Goal: Task Accomplishment & Management: Manage account settings

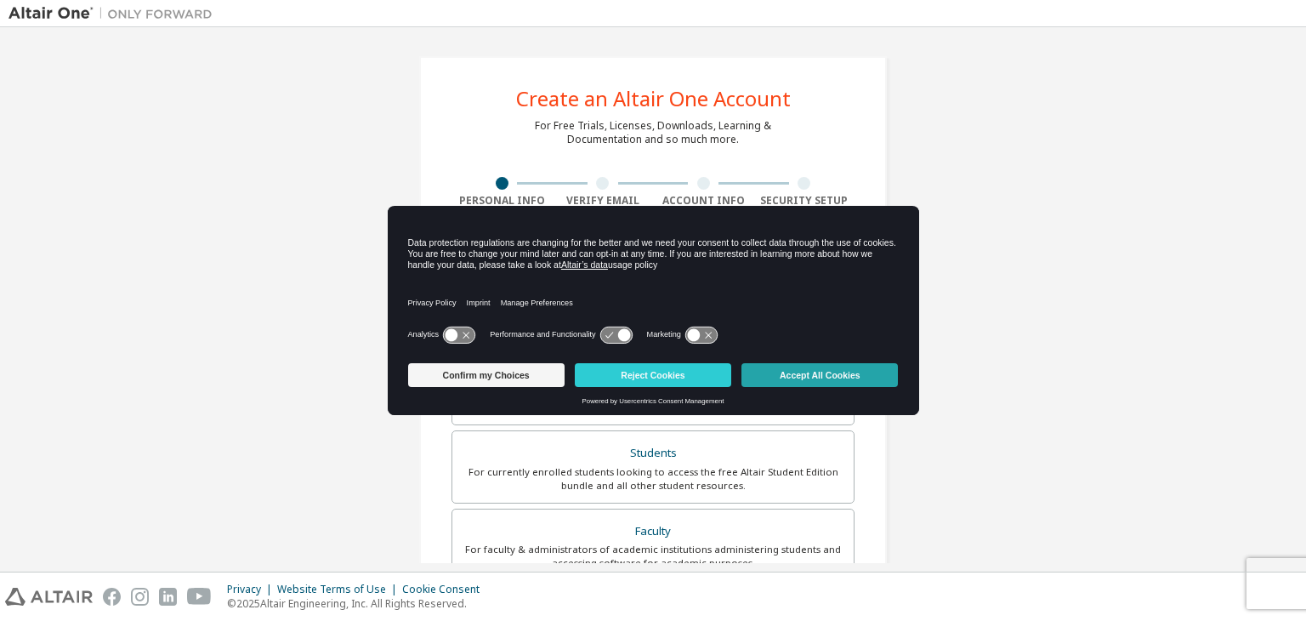
click at [651, 381] on button "Accept All Cookies" at bounding box center [820, 375] width 156 height 24
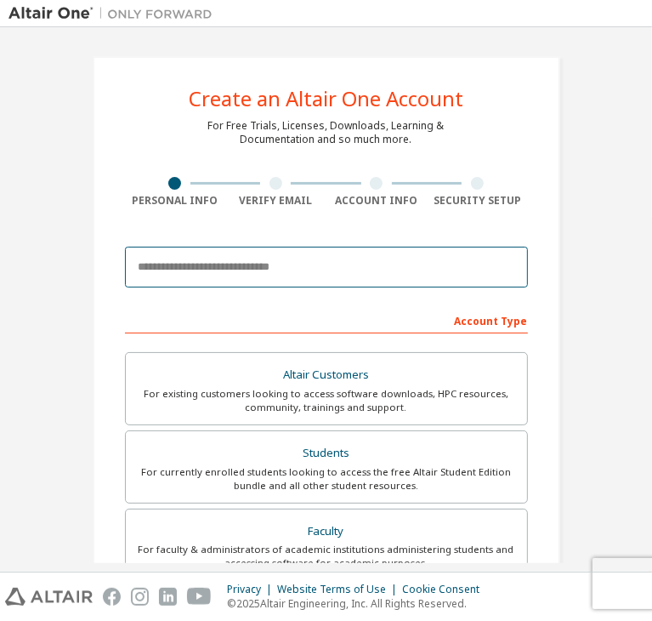
click at [250, 275] on input "email" at bounding box center [326, 267] width 403 height 41
type input "**********"
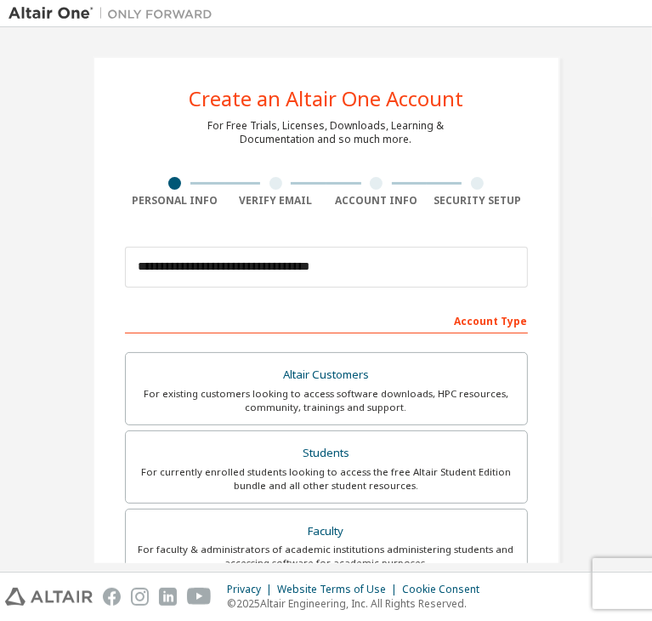
type input "******"
type input "*********"
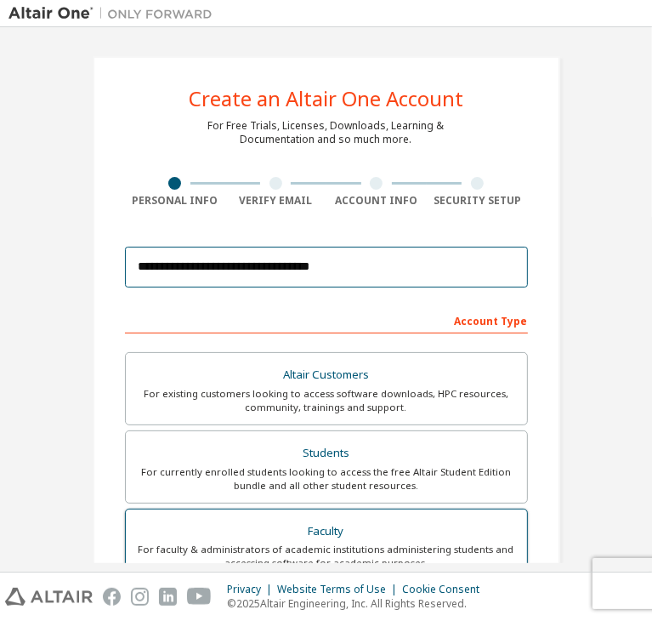
scroll to position [340, 0]
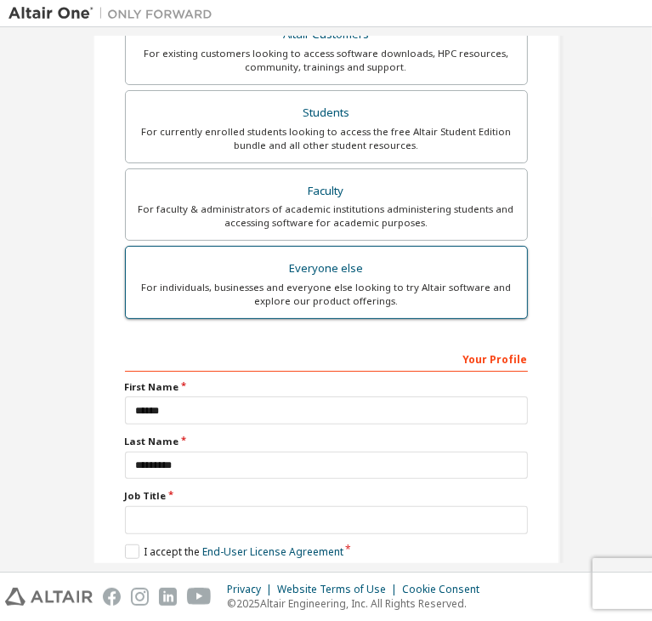
click at [321, 283] on div "For individuals, businesses and everyone else looking to try Altair software an…" at bounding box center [326, 294] width 381 height 27
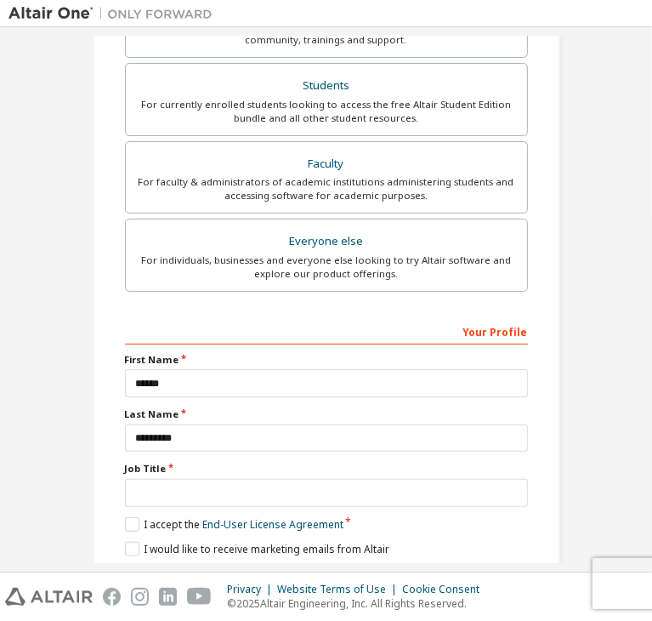
scroll to position [370, 0]
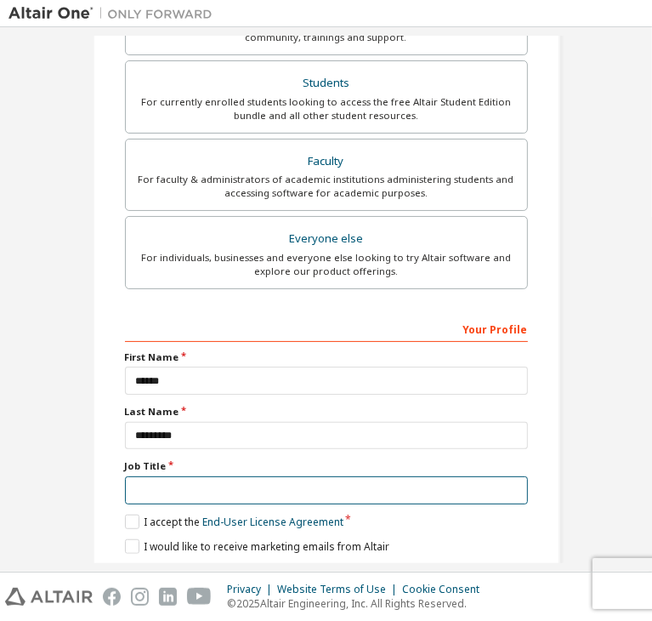
click at [162, 476] on input "text" at bounding box center [326, 490] width 403 height 28
type input "*******"
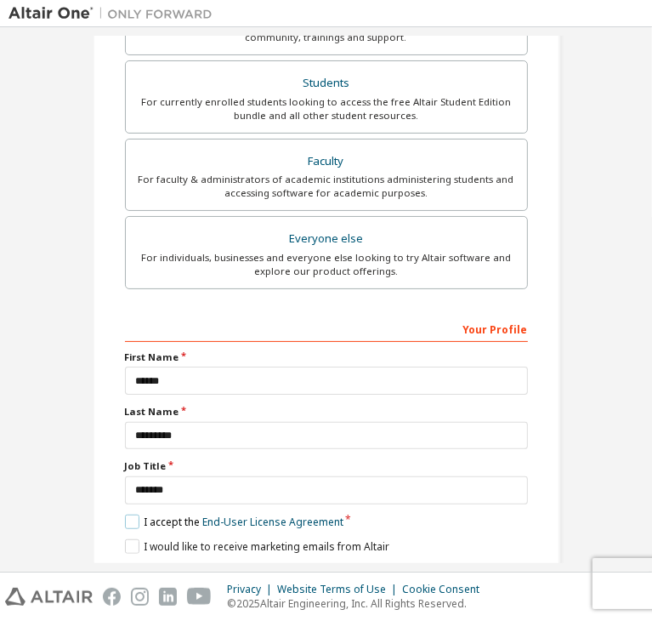
click at [131, 514] on label "I accept the End-User License Agreement" at bounding box center [234, 521] width 219 height 14
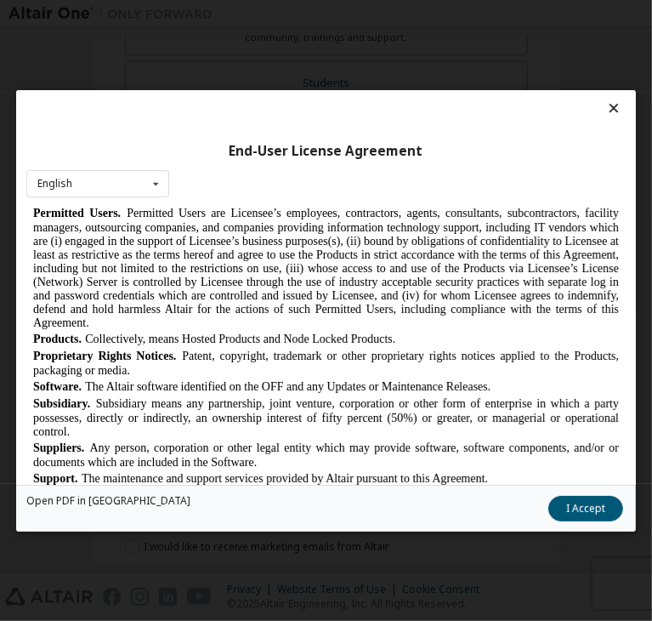
scroll to position [1299, 0]
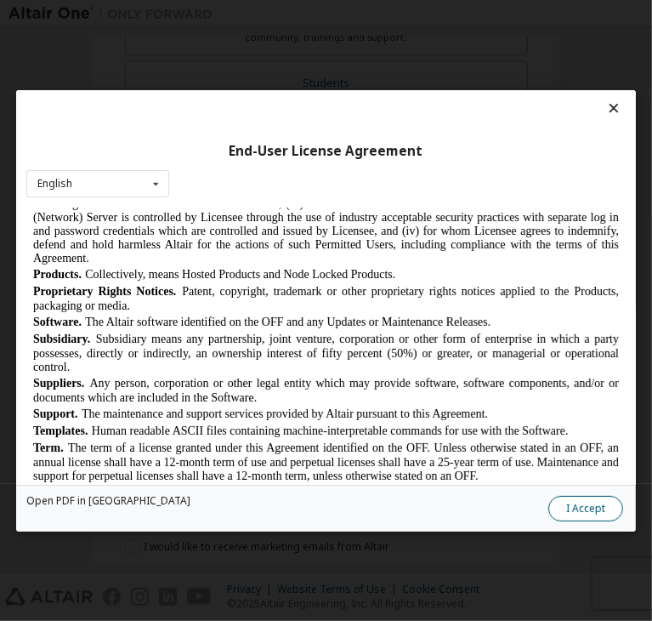
click at [548, 507] on button "I Accept" at bounding box center [585, 509] width 75 height 26
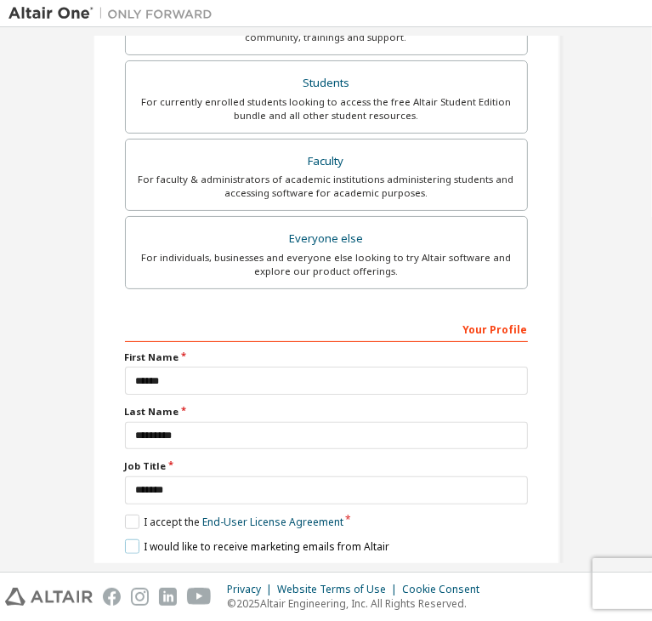
click at [128, 539] on label "I would like to receive marketing emails from Altair" at bounding box center [257, 546] width 264 height 14
click at [308, 564] on button "Next" at bounding box center [325, 577] width 89 height 26
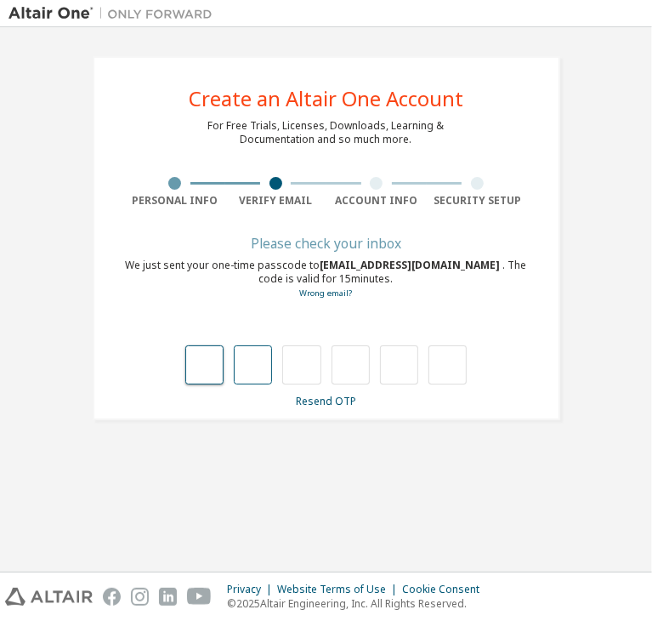
type input "*"
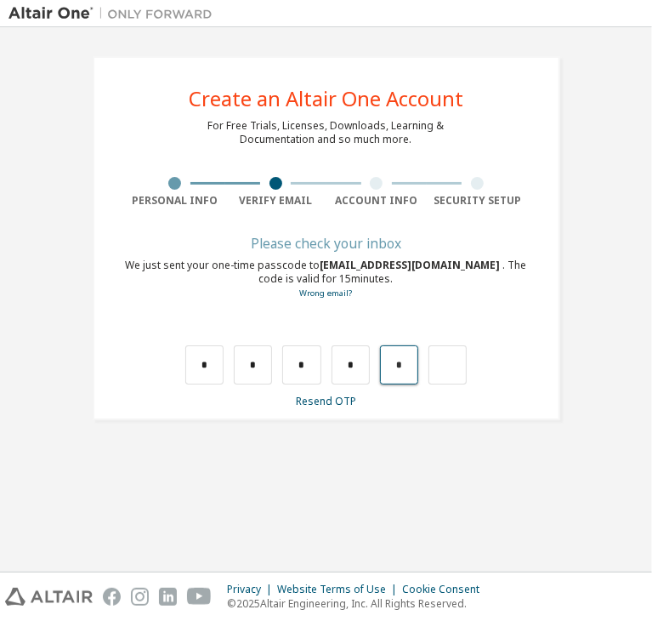
click at [404, 362] on input "*" at bounding box center [399, 364] width 38 height 39
click at [398, 359] on input "text" at bounding box center [399, 364] width 38 height 39
type input "*"
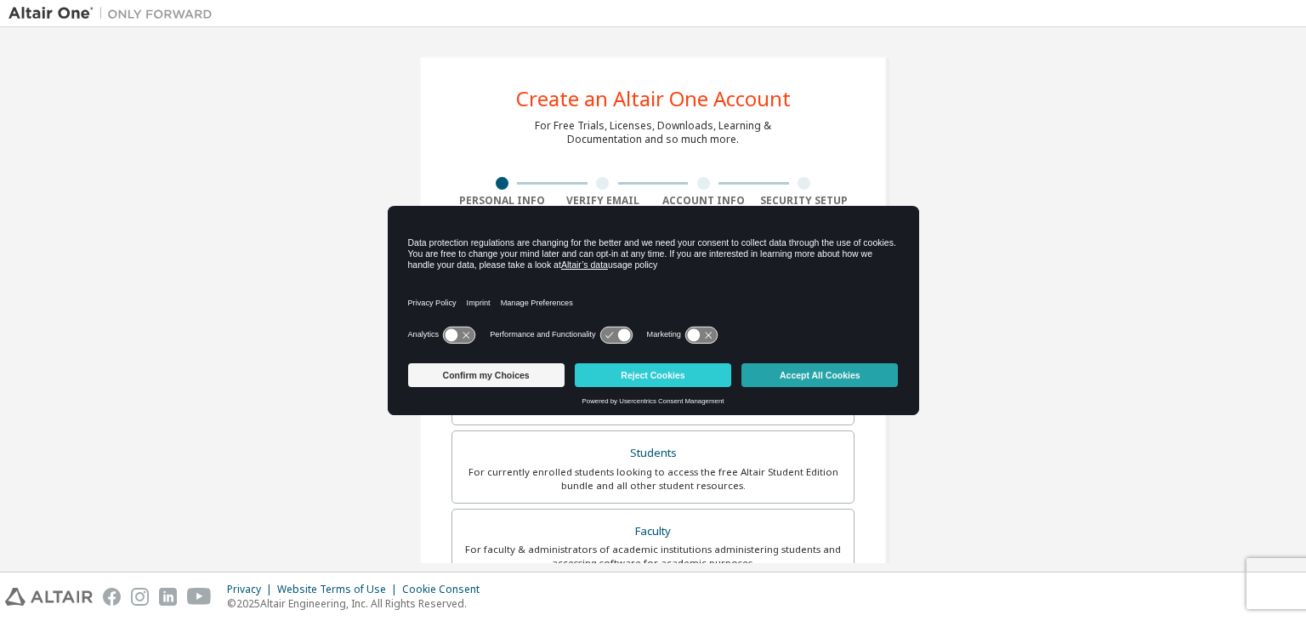
click at [840, 375] on button "Accept All Cookies" at bounding box center [820, 375] width 156 height 24
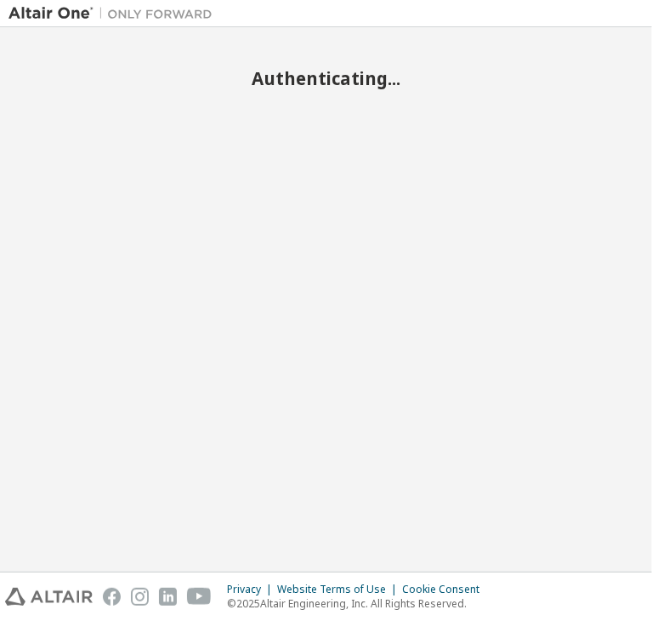
scroll to position [190, 0]
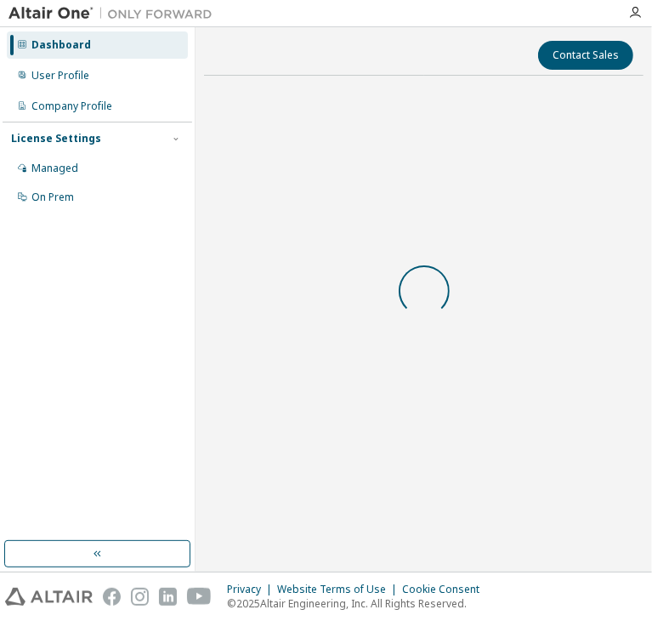
scroll to position [190, 0]
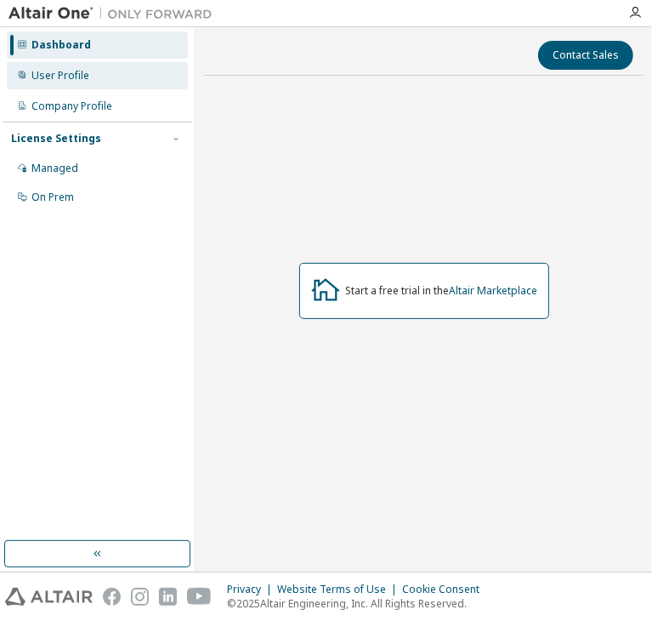
click at [95, 77] on div "User Profile" at bounding box center [97, 75] width 181 height 27
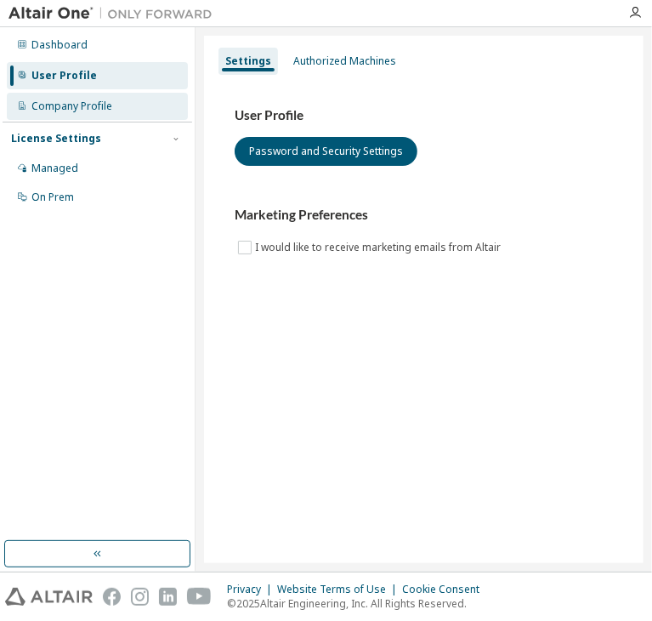
type textarea "*"
click at [101, 113] on div "Company Profile" at bounding box center [97, 106] width 181 height 27
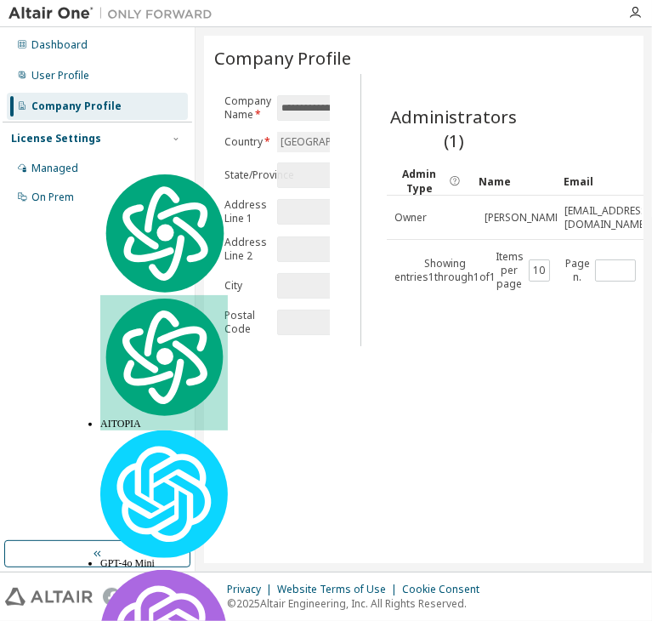
click at [303, 241] on input "text" at bounding box center [325, 249] width 88 height 17
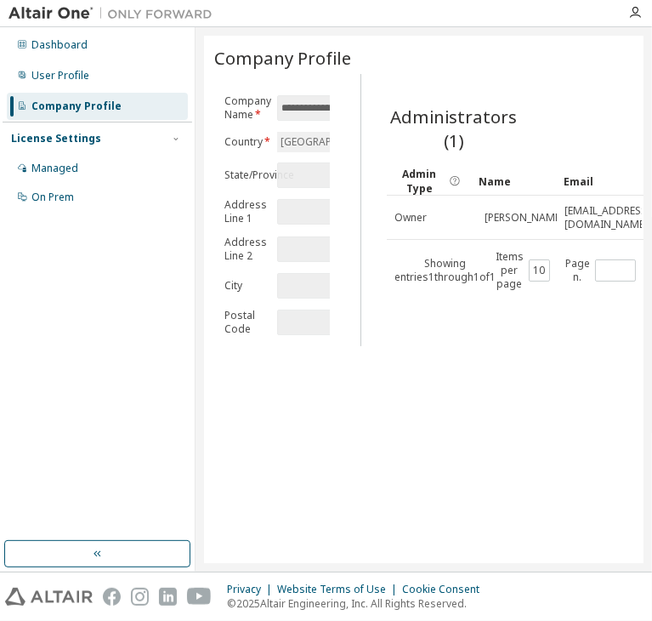
click at [310, 168] on input "text" at bounding box center [325, 175] width 88 height 17
click at [112, 172] on div "Managed" at bounding box center [97, 168] width 181 height 27
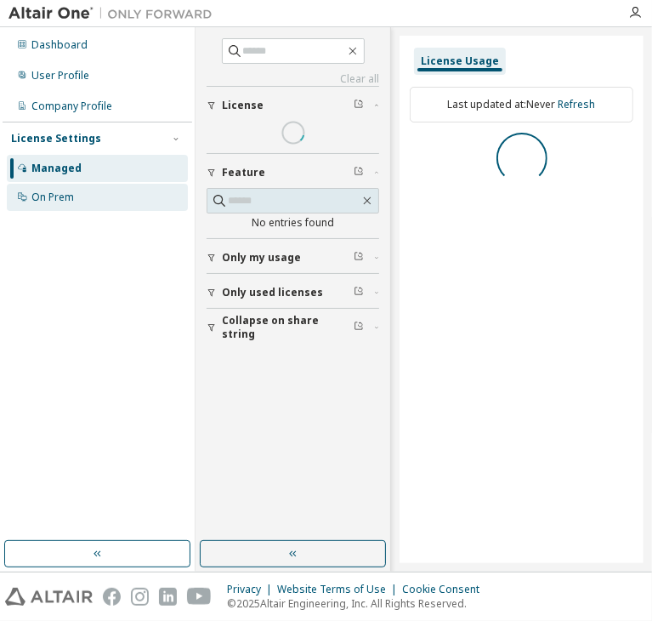
click at [103, 193] on div "On Prem" at bounding box center [97, 197] width 181 height 27
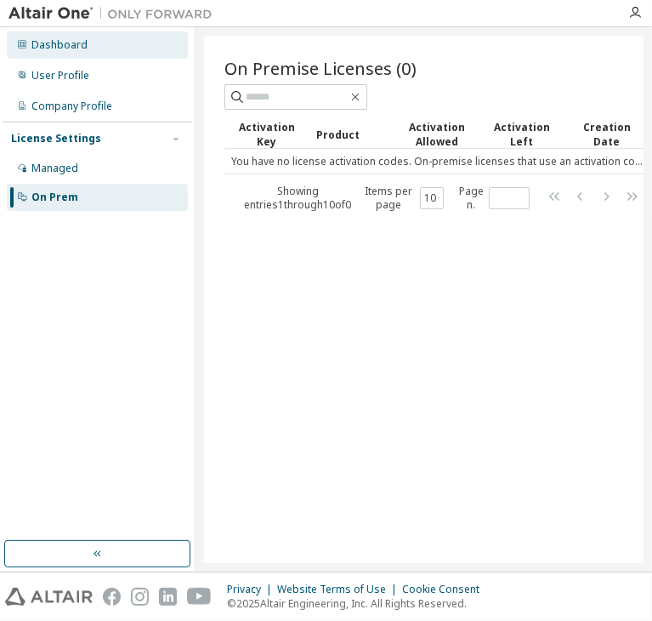
click at [116, 43] on div "Dashboard" at bounding box center [97, 44] width 181 height 27
